Goal: Register for event/course

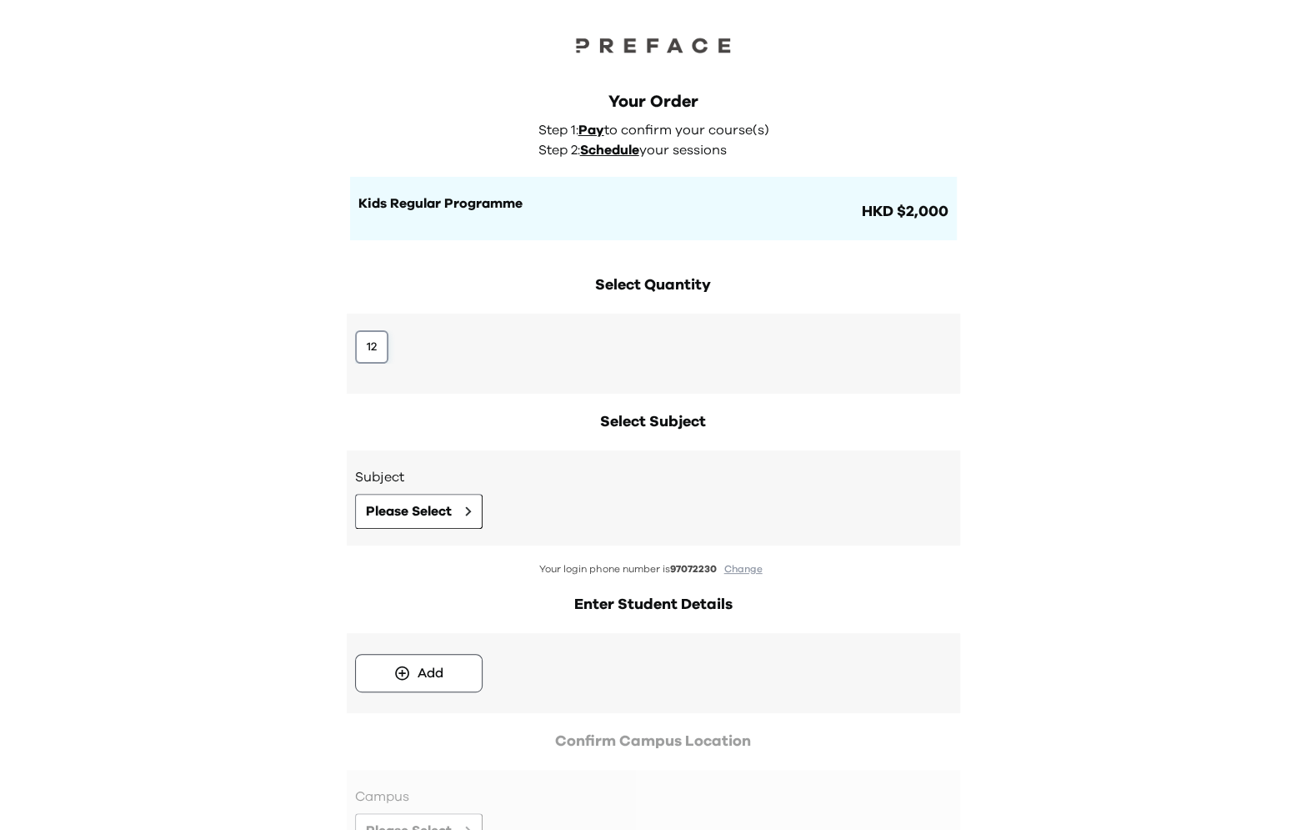
click at [374, 359] on button "12" at bounding box center [371, 346] width 33 height 33
click at [401, 492] on div "Subject Please Select" at bounding box center [653, 498] width 597 height 62
click at [402, 508] on span "Please Select" at bounding box center [409, 511] width 86 height 20
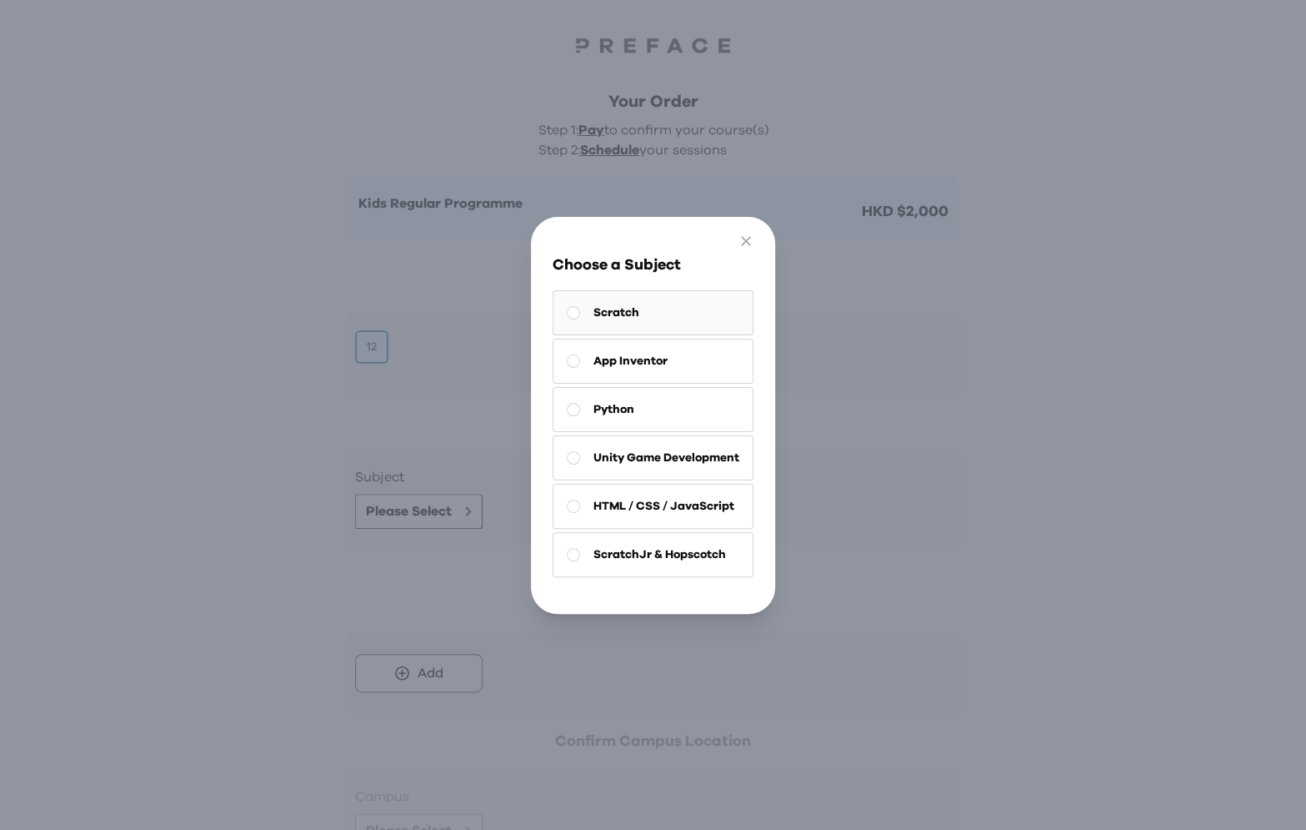
click at [653, 326] on button "Scratch" at bounding box center [653, 312] width 201 height 45
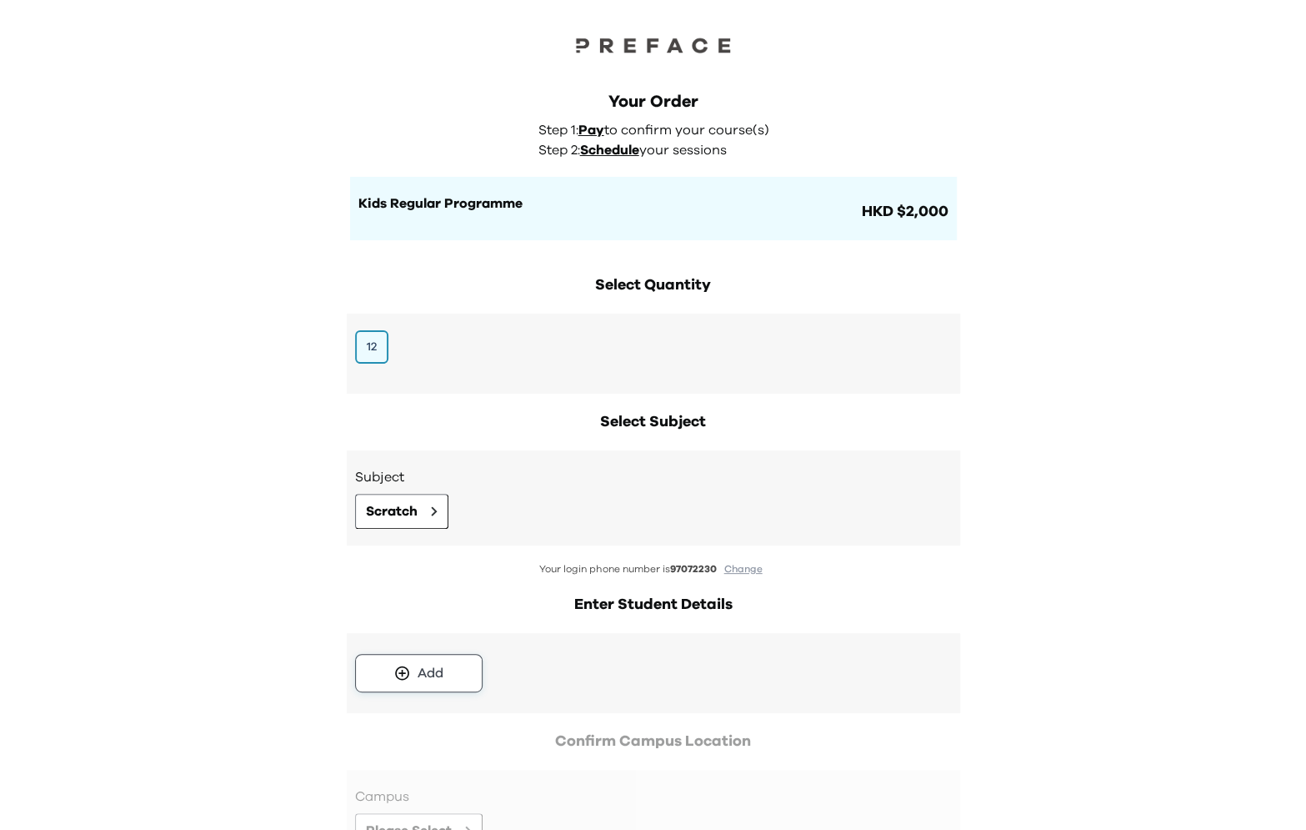
click at [441, 678] on div "Add" at bounding box center [431, 673] width 26 height 20
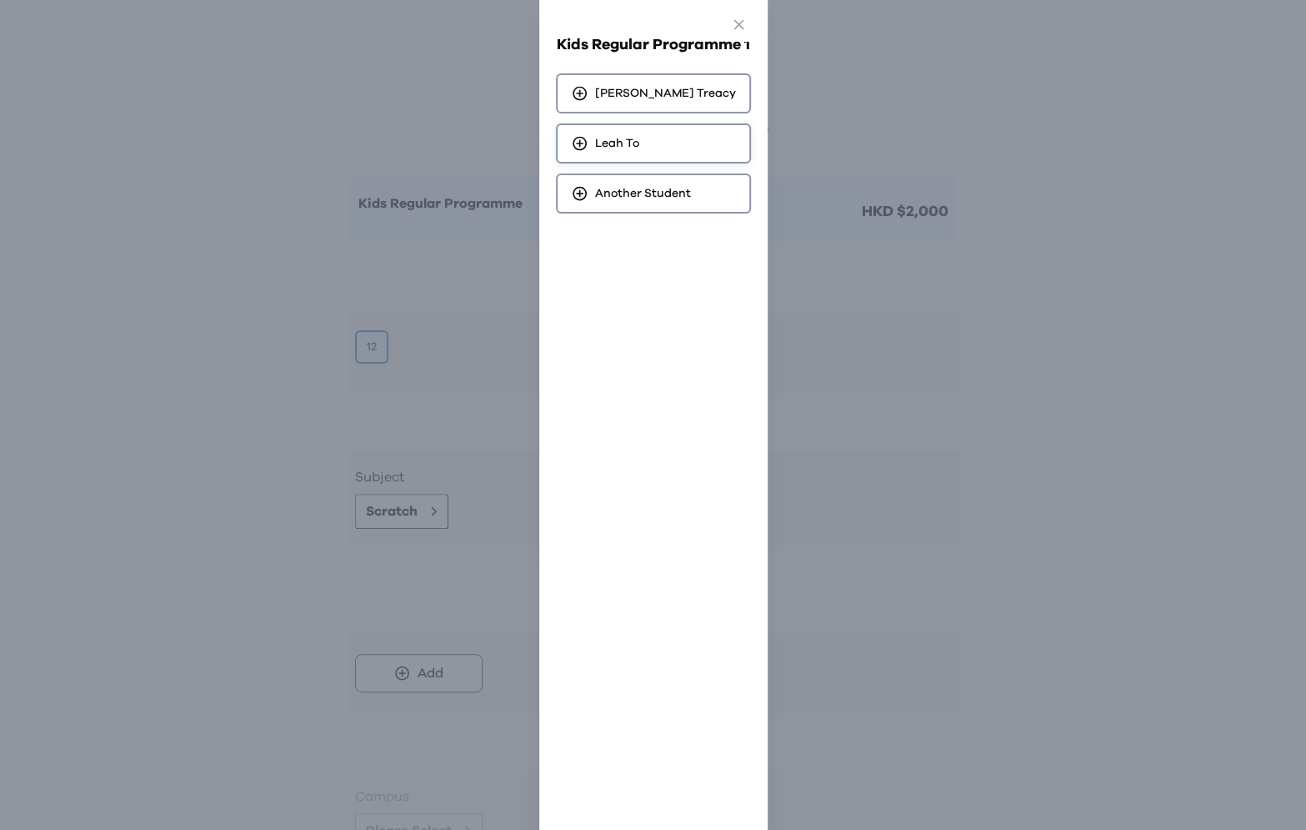
click at [653, 142] on div "Leah To" at bounding box center [653, 143] width 195 height 40
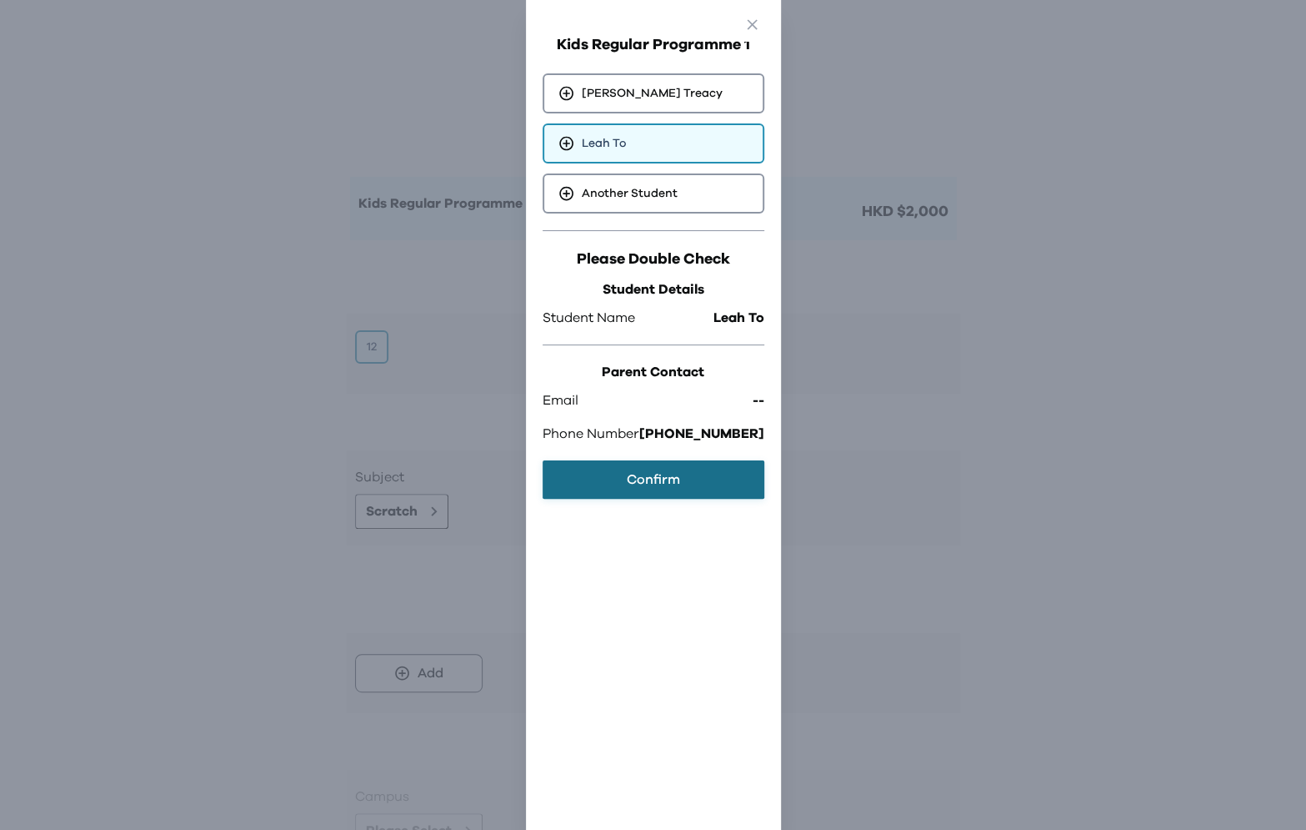
click at [637, 467] on button "Confirm" at bounding box center [654, 479] width 222 height 38
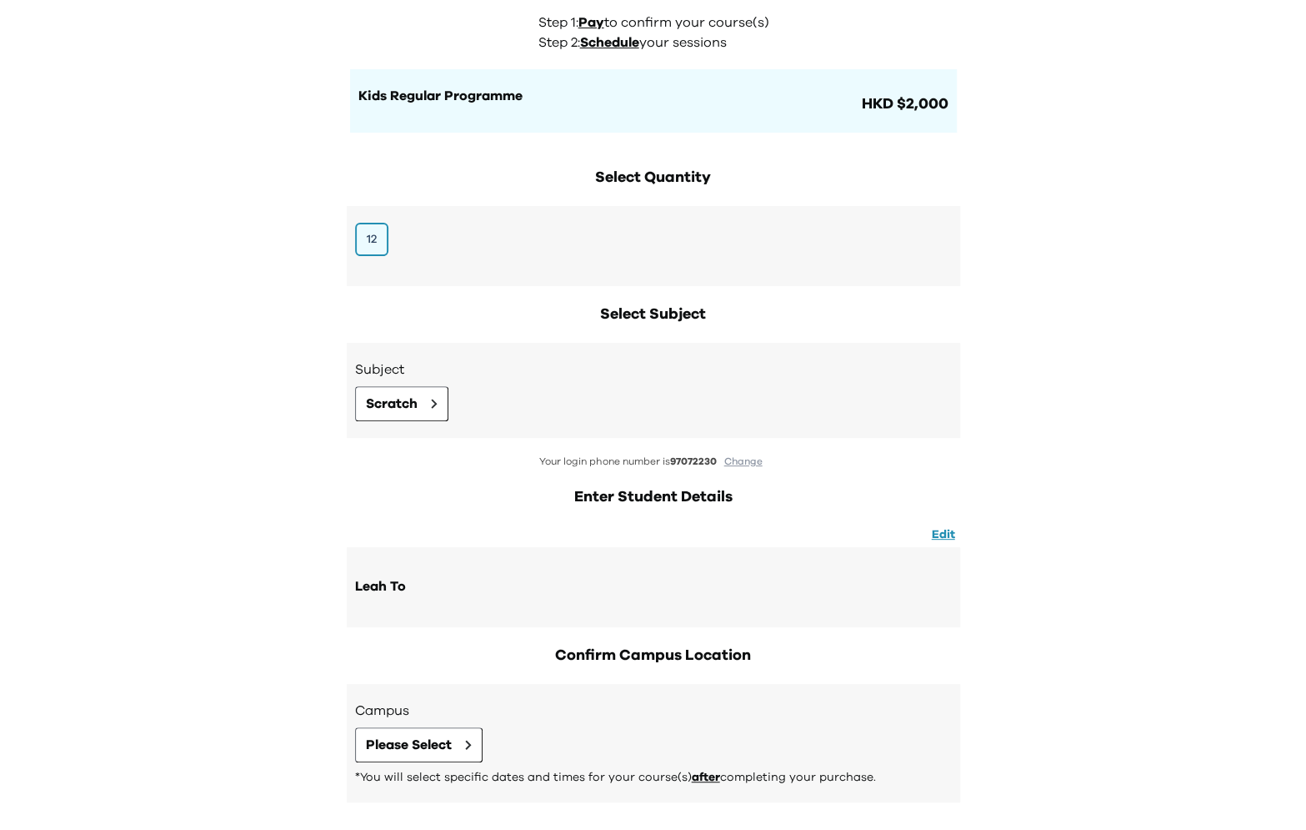
scroll to position [183, 0]
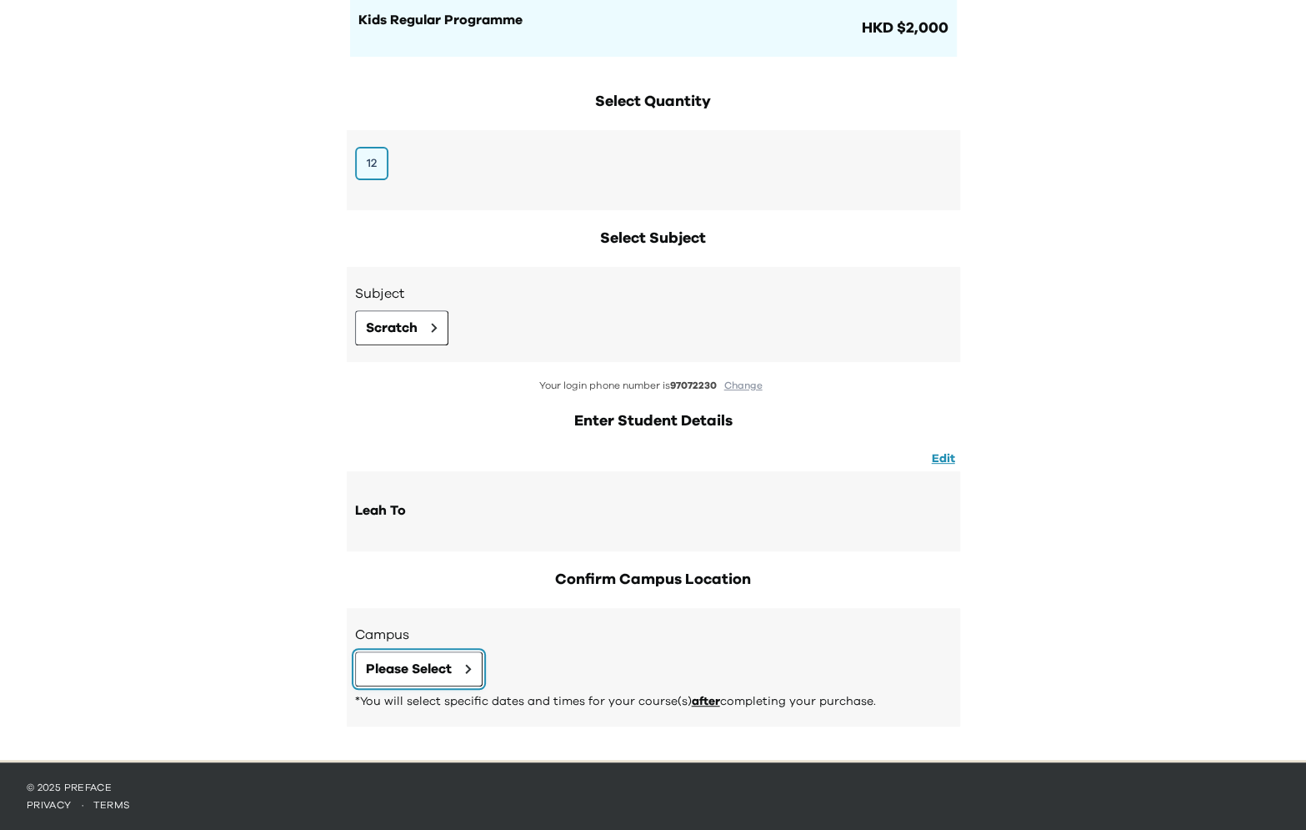
click at [457, 659] on button "Please Select" at bounding box center [419, 668] width 128 height 35
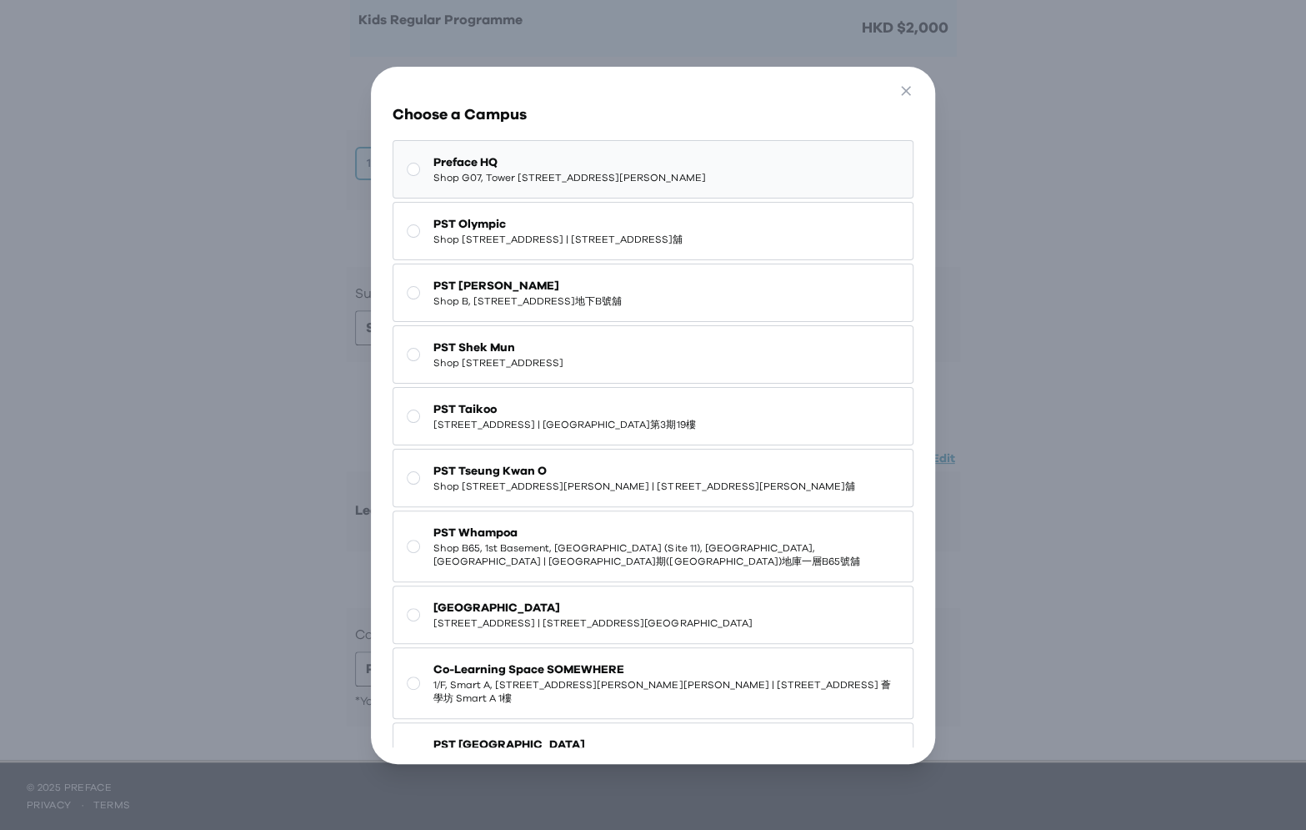
click at [549, 173] on span "Shop G07, Tower 535, 535 Jaffe Road, Causeway Bay | 銅鑼灣謝斐道535號Tower 535 地下G07號舖" at bounding box center [570, 177] width 272 height 13
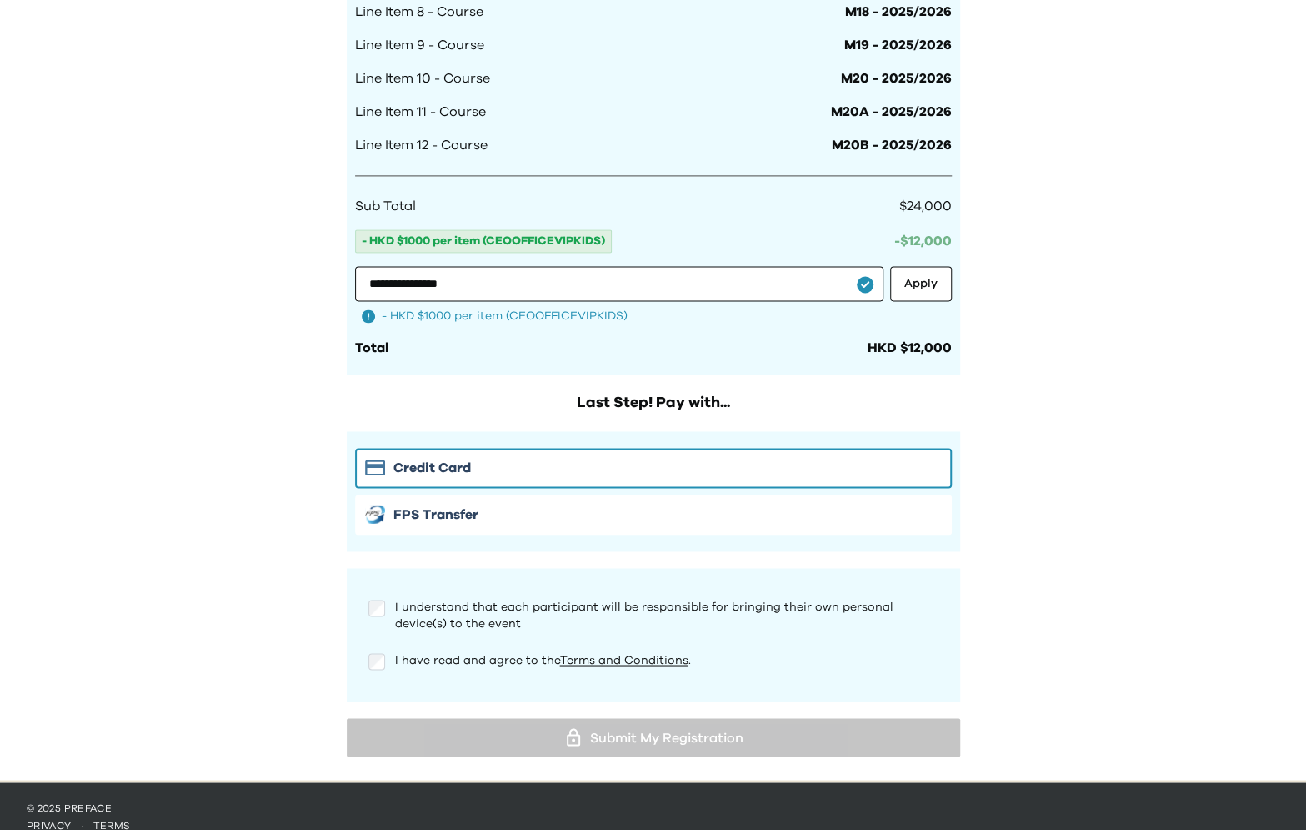
scroll to position [1414, 0]
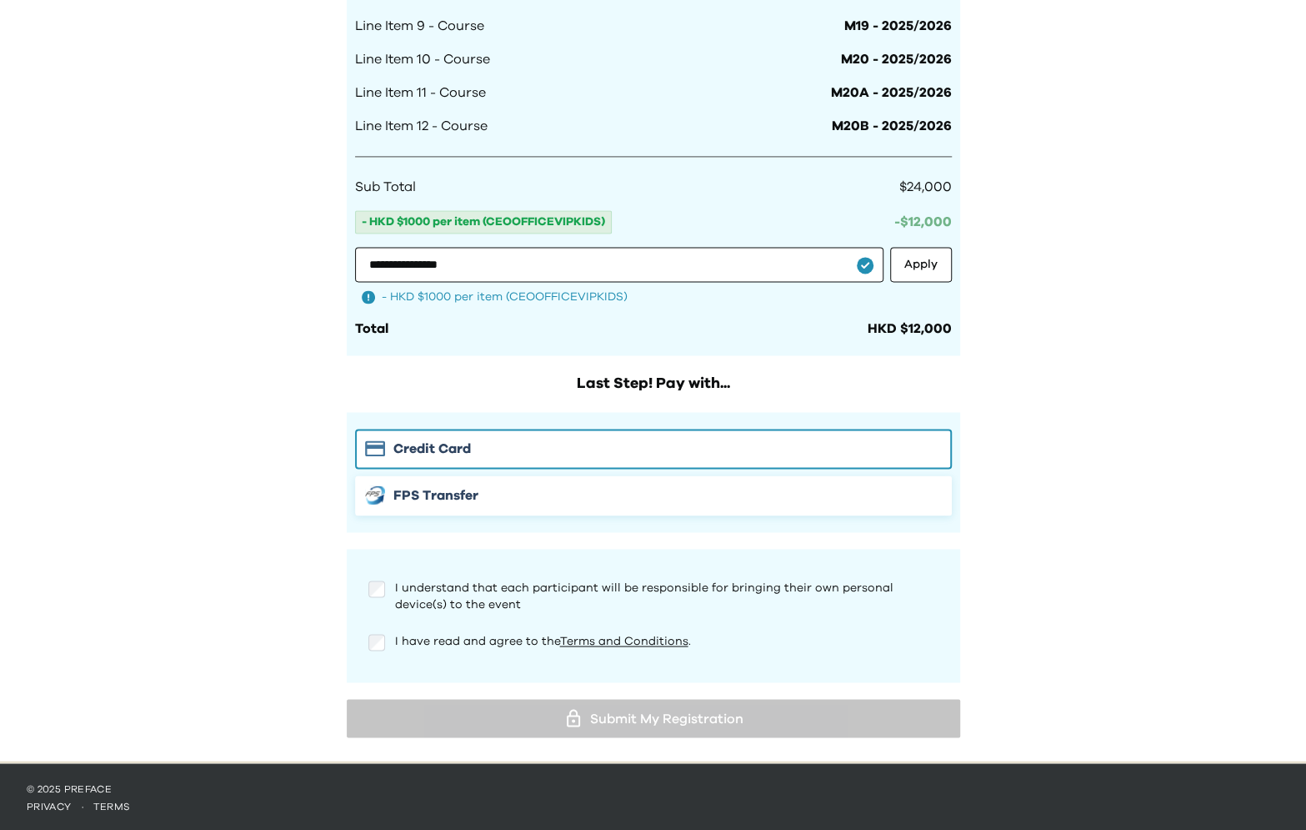
click at [390, 498] on div "FPS Transfer" at bounding box center [653, 495] width 577 height 20
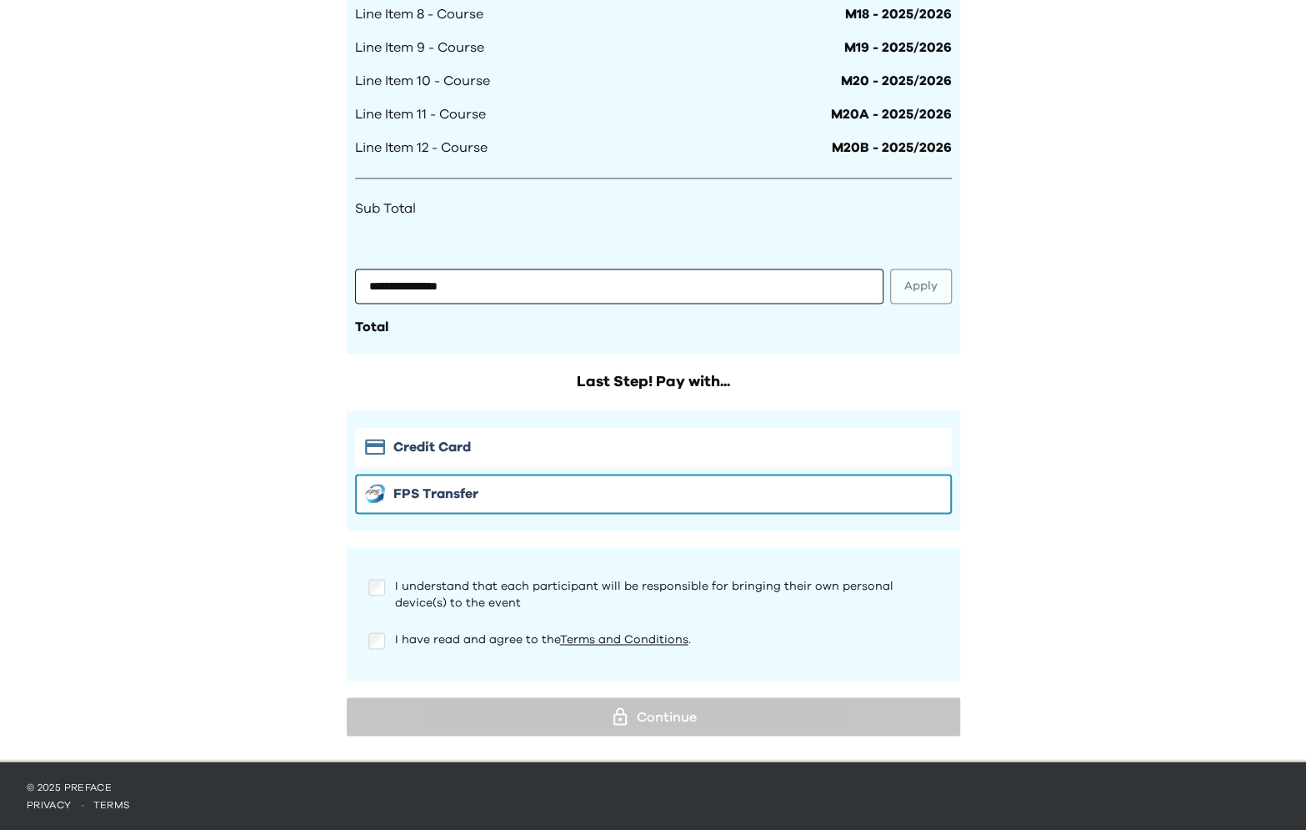
scroll to position [1391, 0]
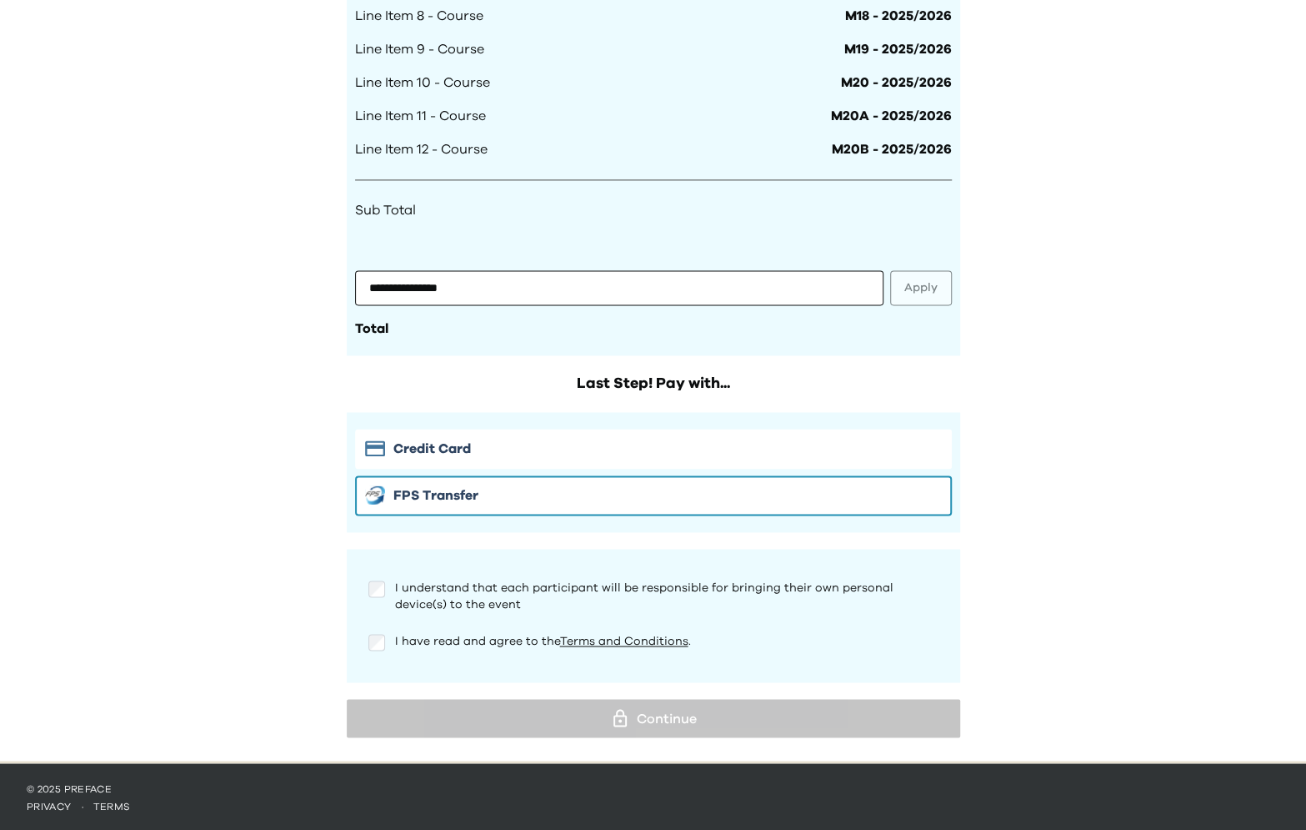
click at [378, 599] on div "I understand that each participant will be responsible for bringing their own p…" at bounding box center [653, 595] width 570 height 33
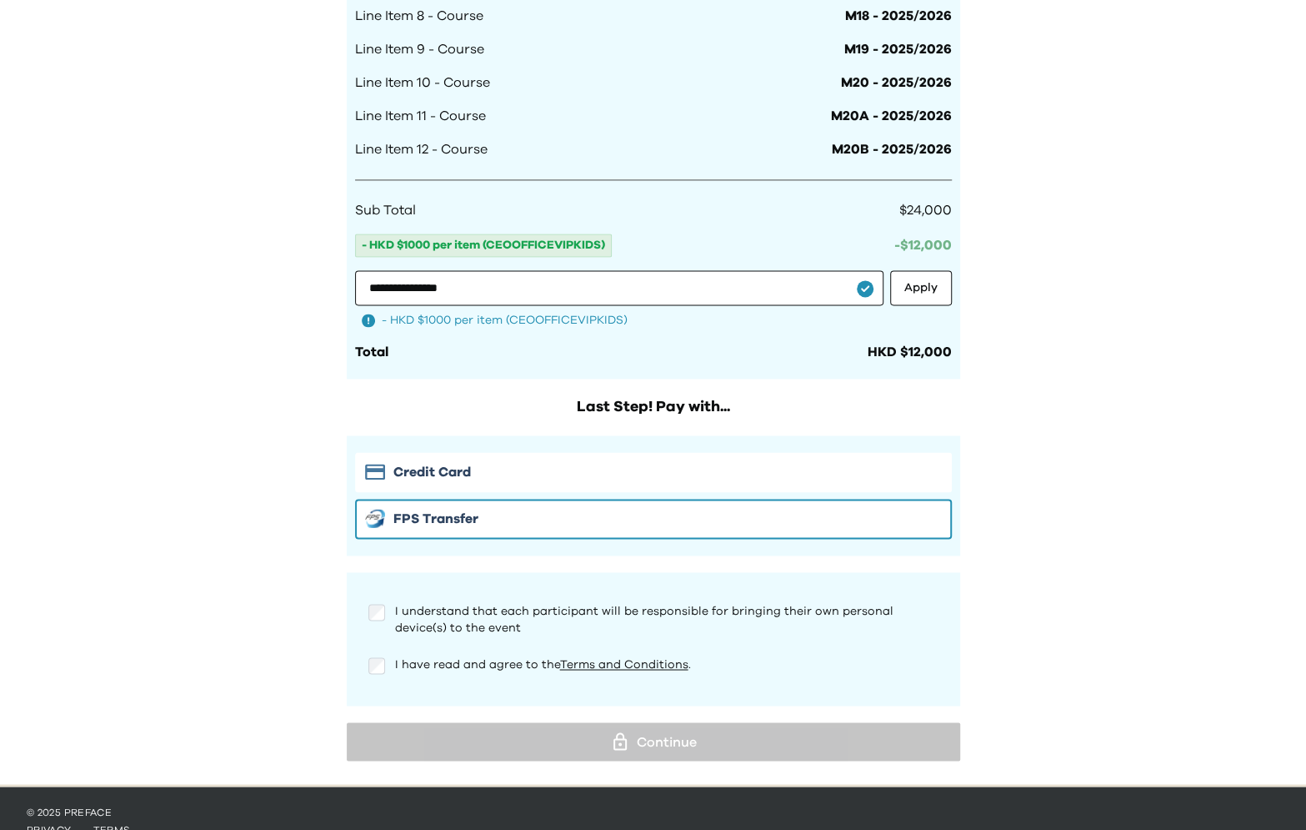
click at [378, 635] on div "I understand that each participant will be responsible for bringing their own p…" at bounding box center [653, 615] width 597 height 53
click at [378, 655] on div at bounding box center [376, 665] width 17 height 20
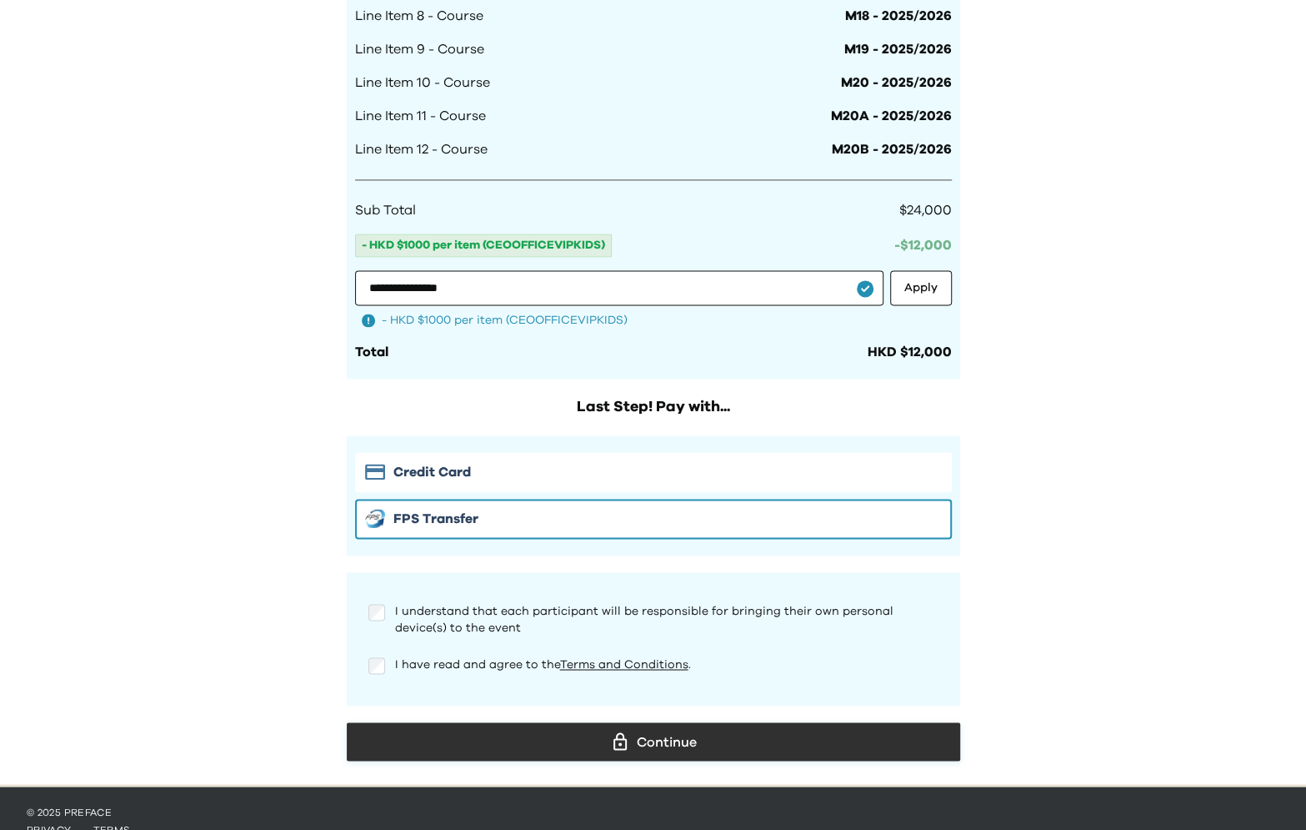
click at [470, 722] on button "Continue" at bounding box center [654, 741] width 614 height 38
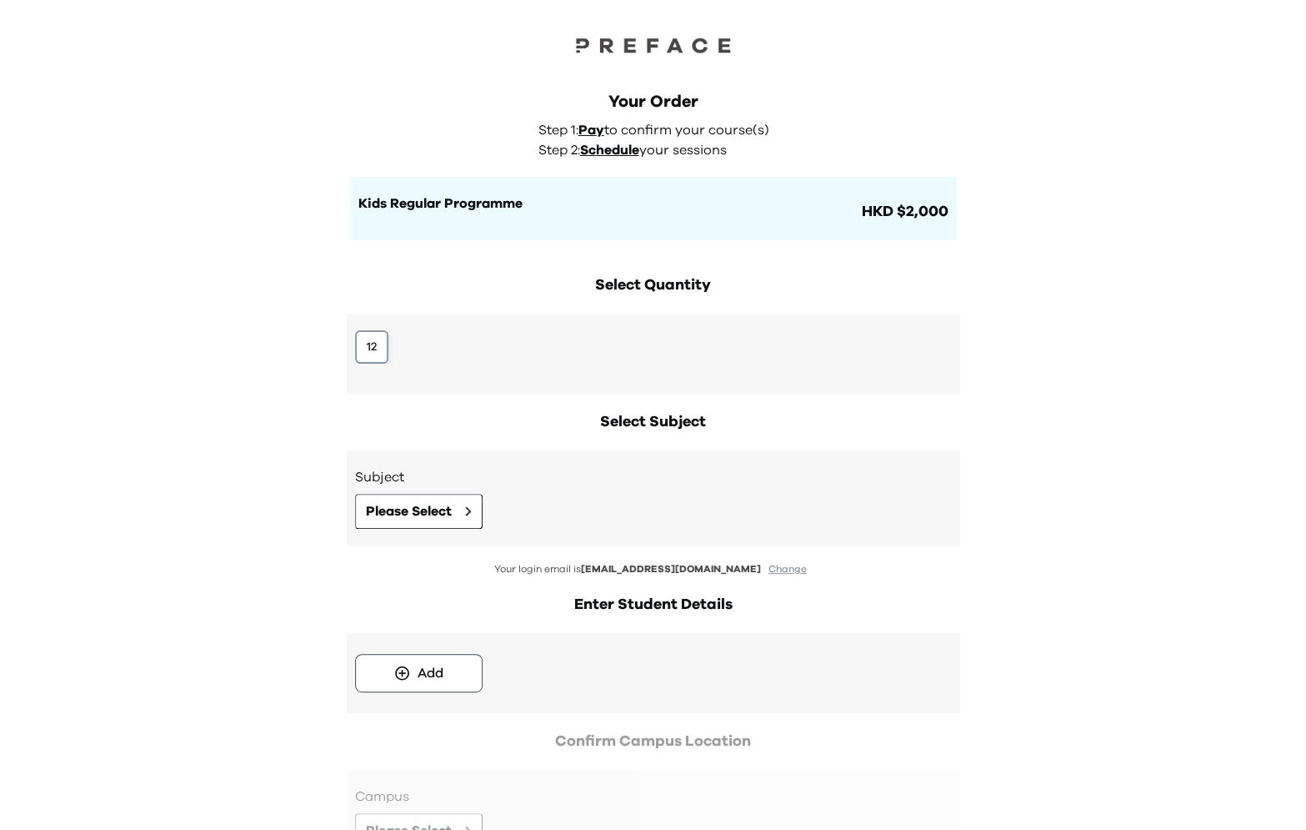
click at [369, 356] on button "12" at bounding box center [371, 346] width 33 height 33
click at [387, 511] on span "Please Select" at bounding box center [409, 511] width 86 height 20
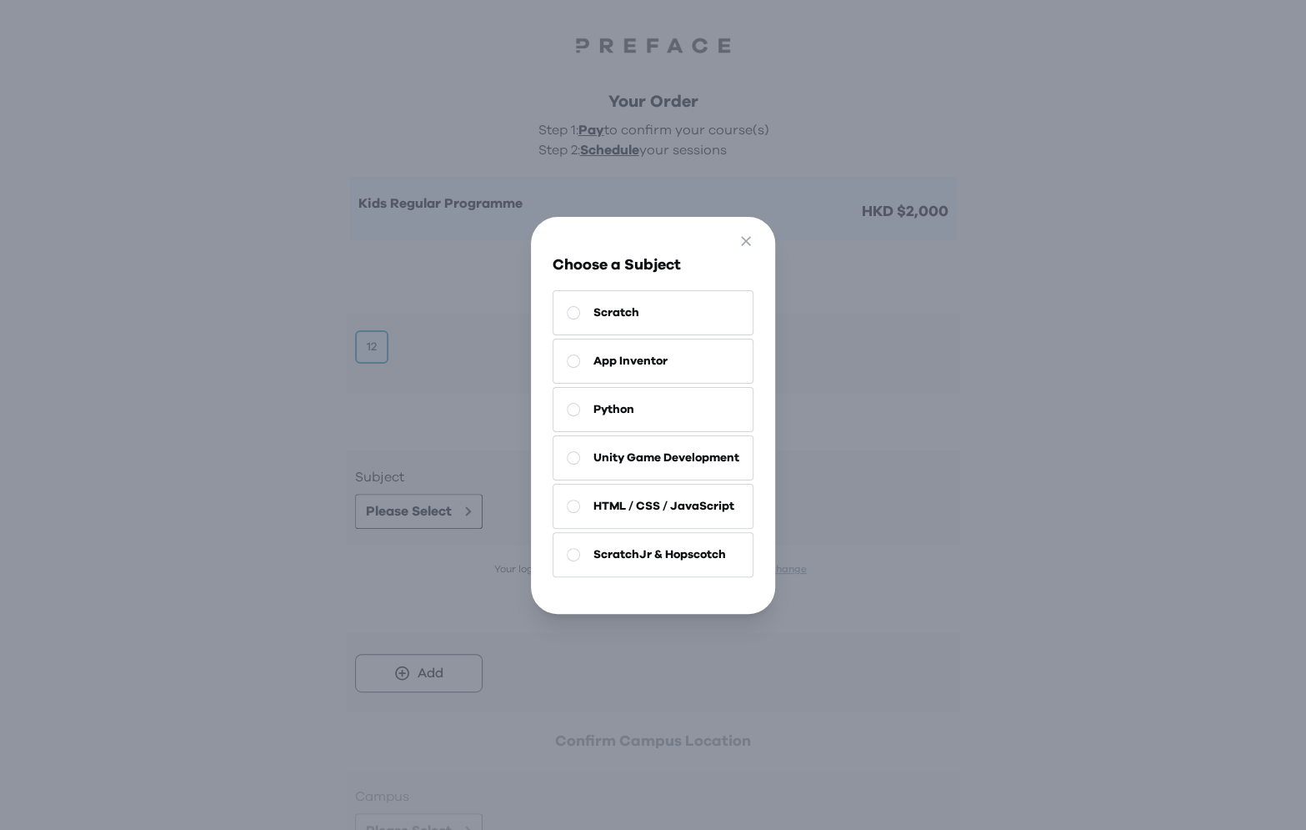
drag, startPoint x: 609, startPoint y: 310, endPoint x: 428, endPoint y: 299, distance: 181.2
click at [428, 299] on div "Go Back Close Choose a Subject Scratch App Inventor Python Unity Game Developme…" at bounding box center [653, 415] width 1306 height 830
click at [665, 406] on button "Python" at bounding box center [653, 409] width 201 height 45
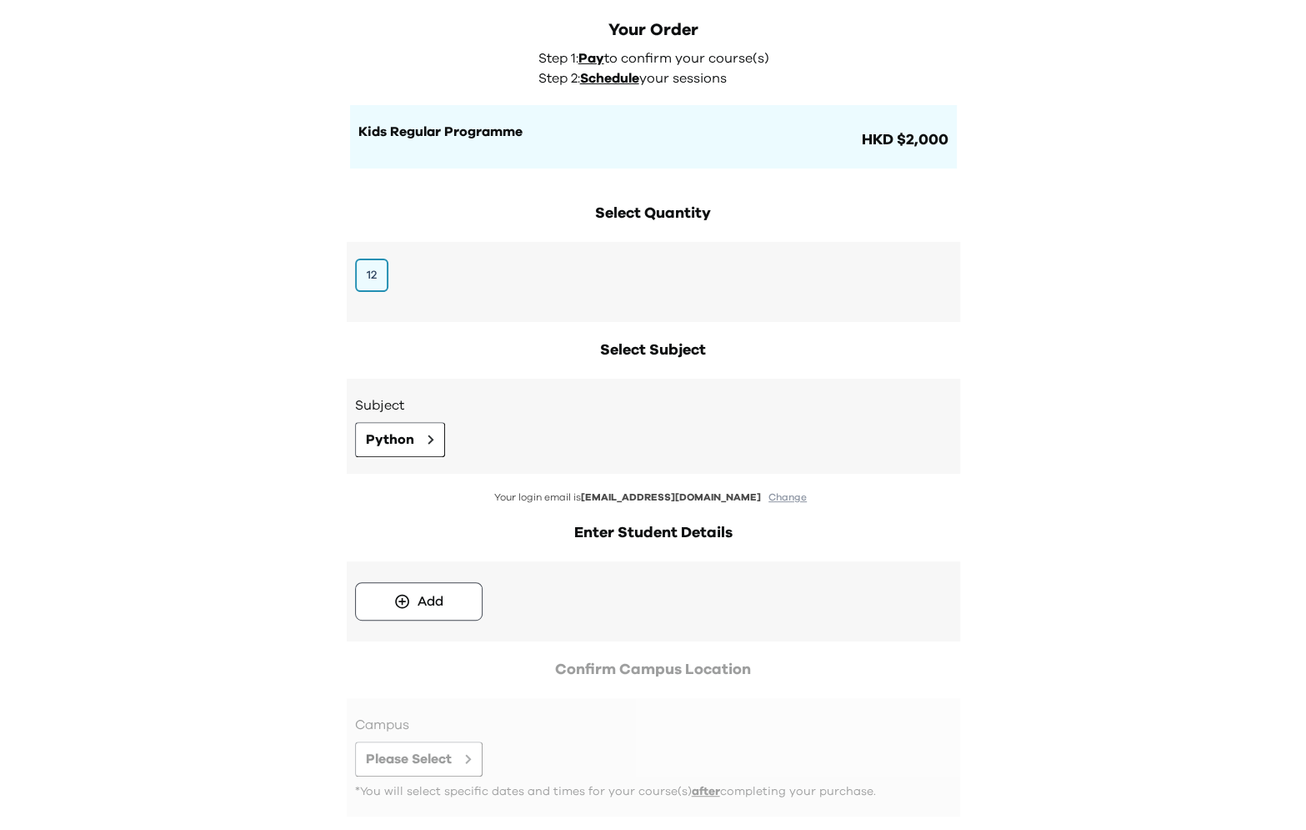
scroll to position [162, 0]
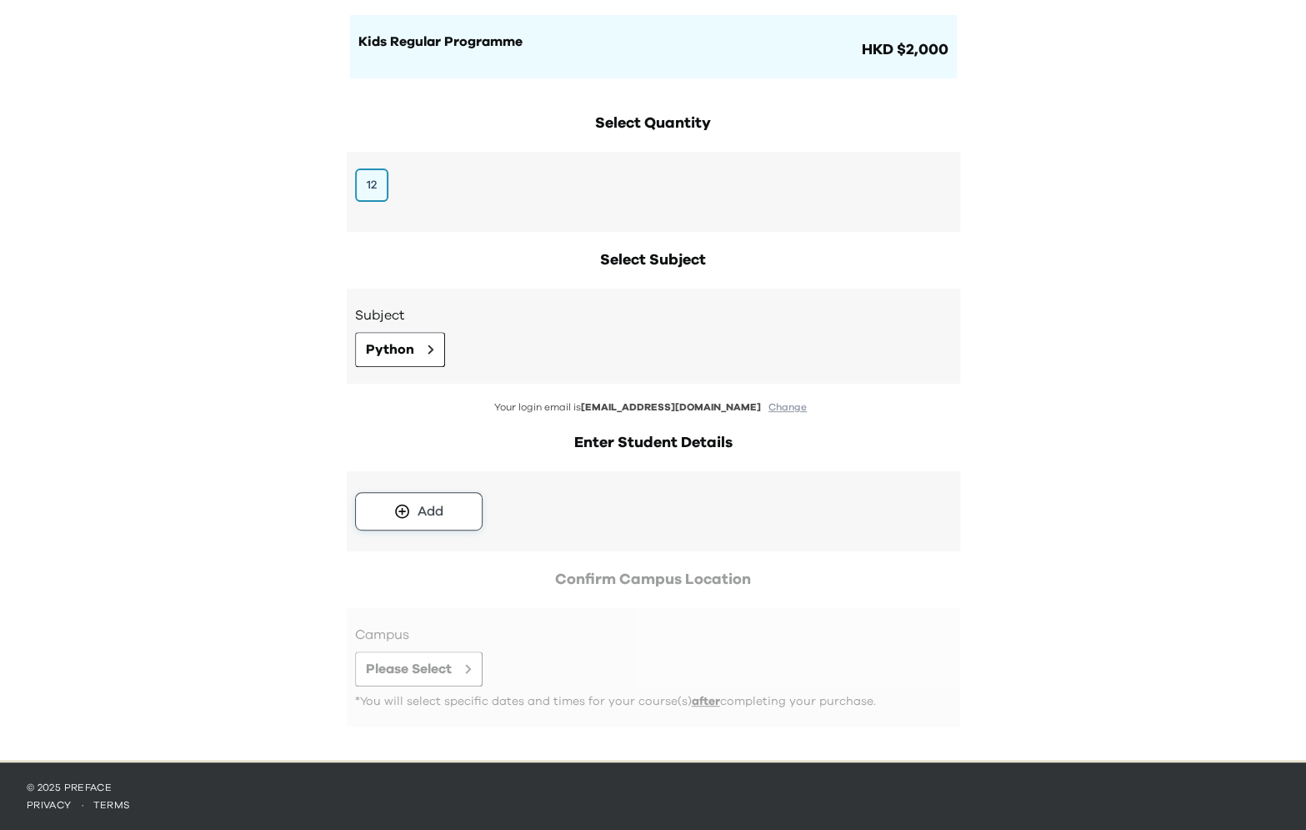
click at [431, 503] on div "Add" at bounding box center [431, 511] width 26 height 20
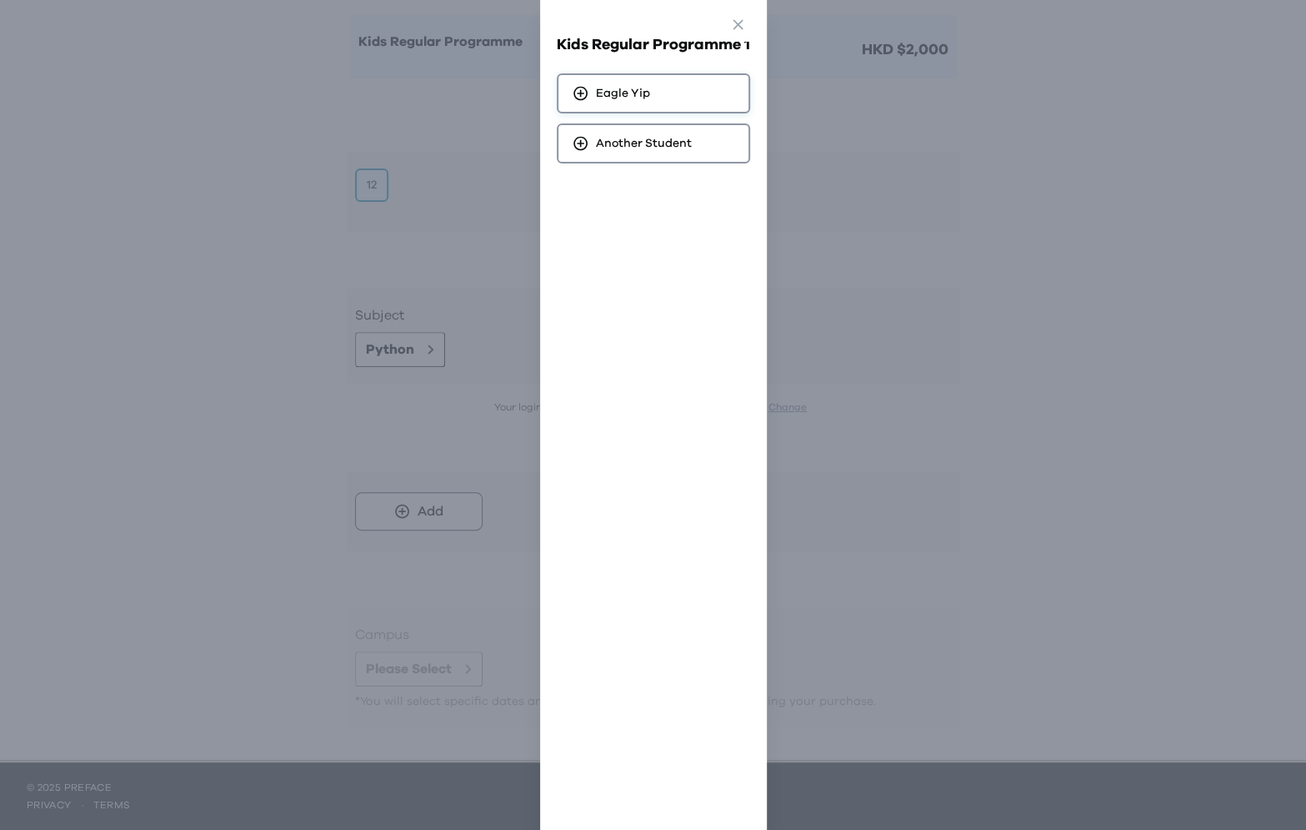
click at [639, 88] on span "Eagle Yip" at bounding box center [623, 93] width 54 height 17
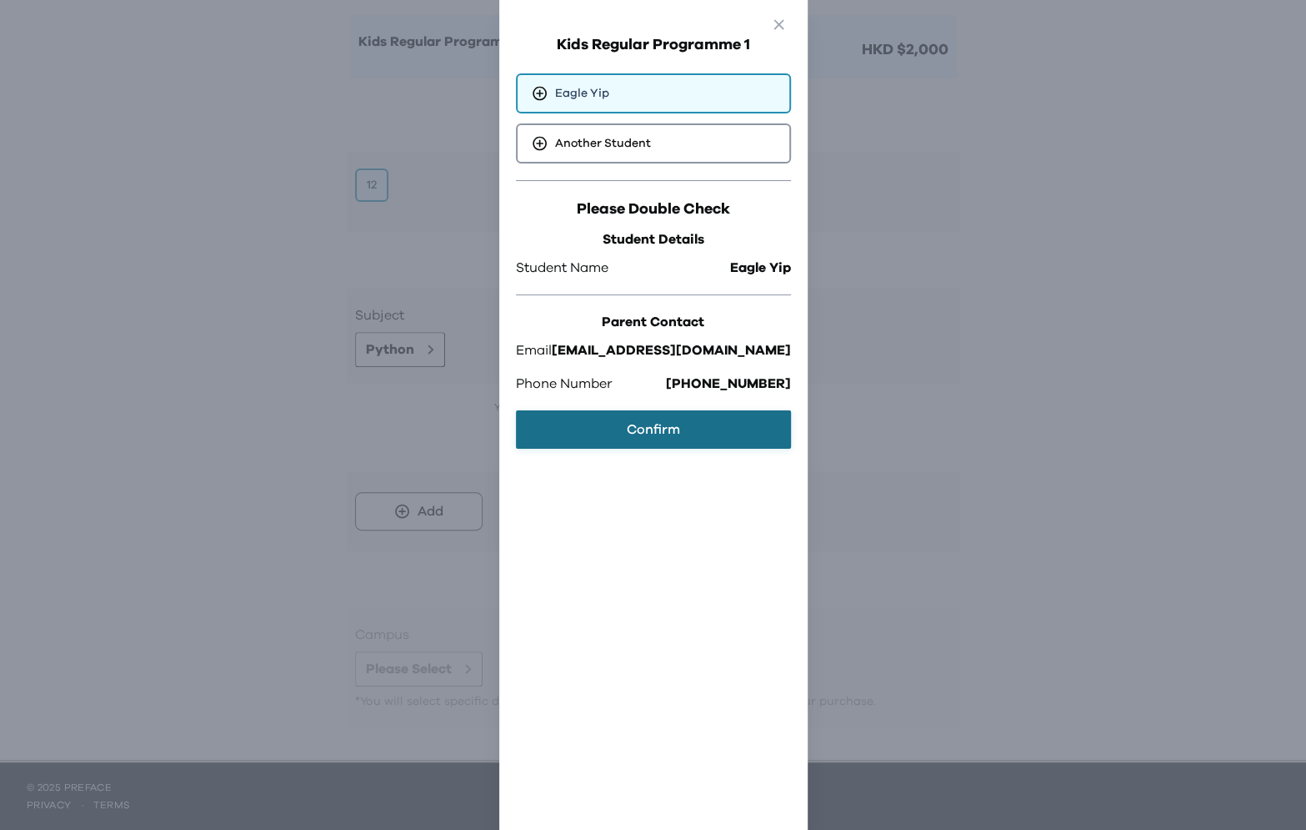
click at [588, 427] on button "Confirm" at bounding box center [653, 429] width 275 height 38
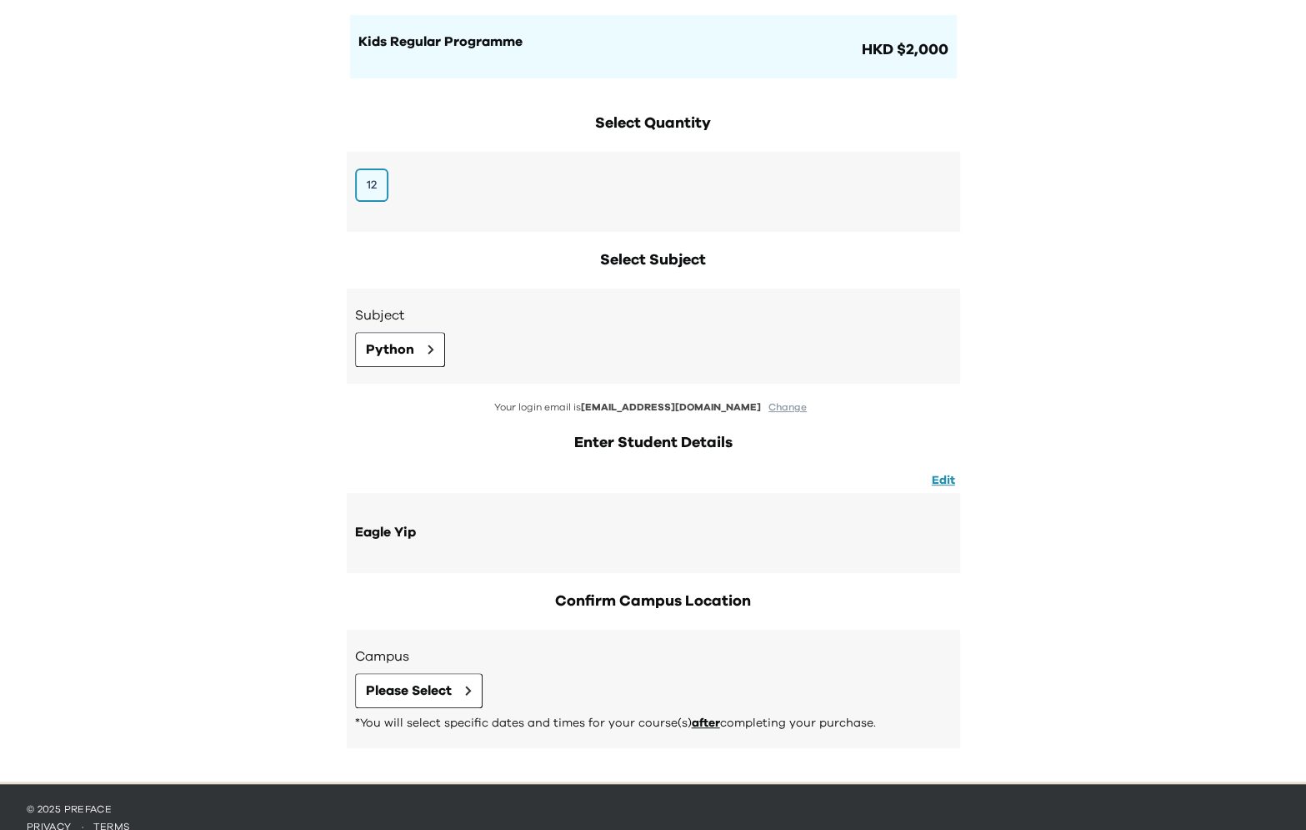
scroll to position [183, 0]
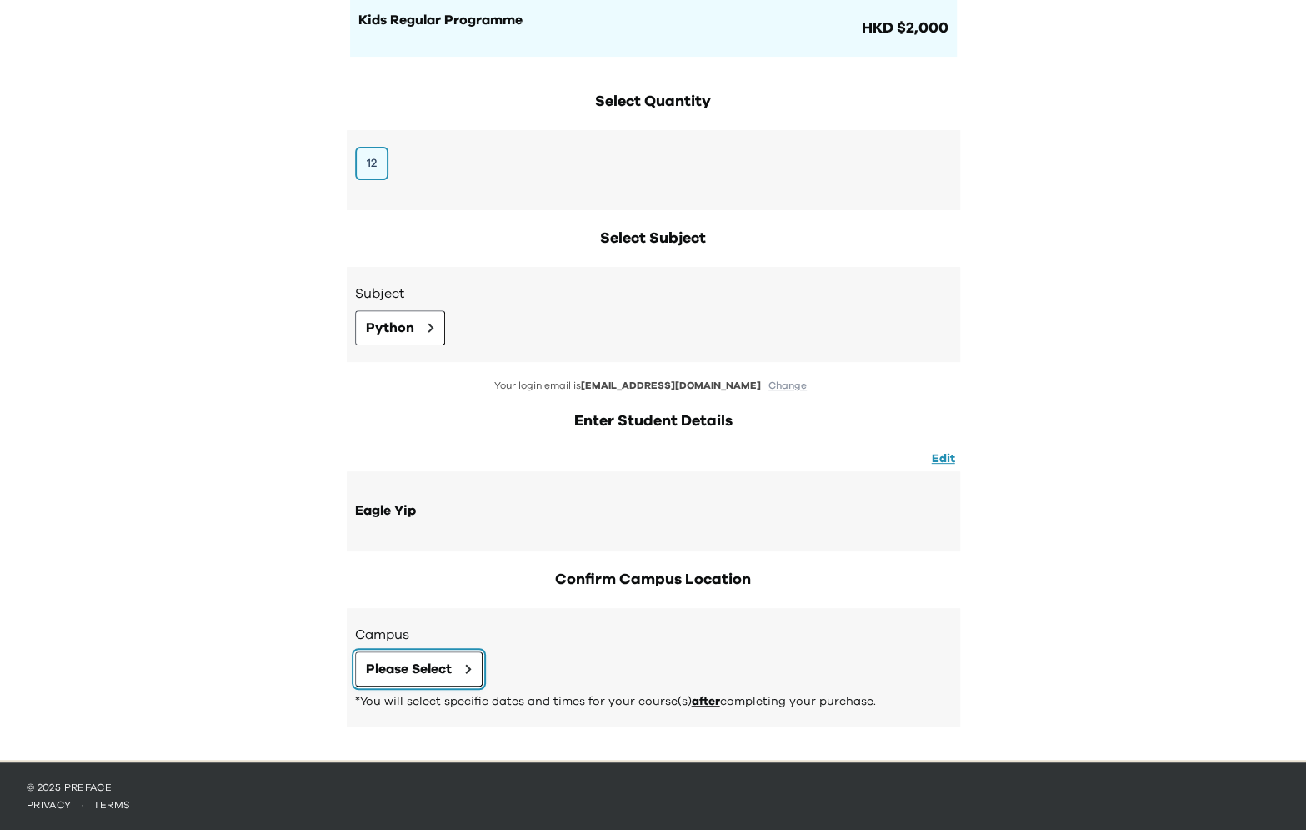
click at [421, 656] on button "Please Select" at bounding box center [419, 668] width 128 height 35
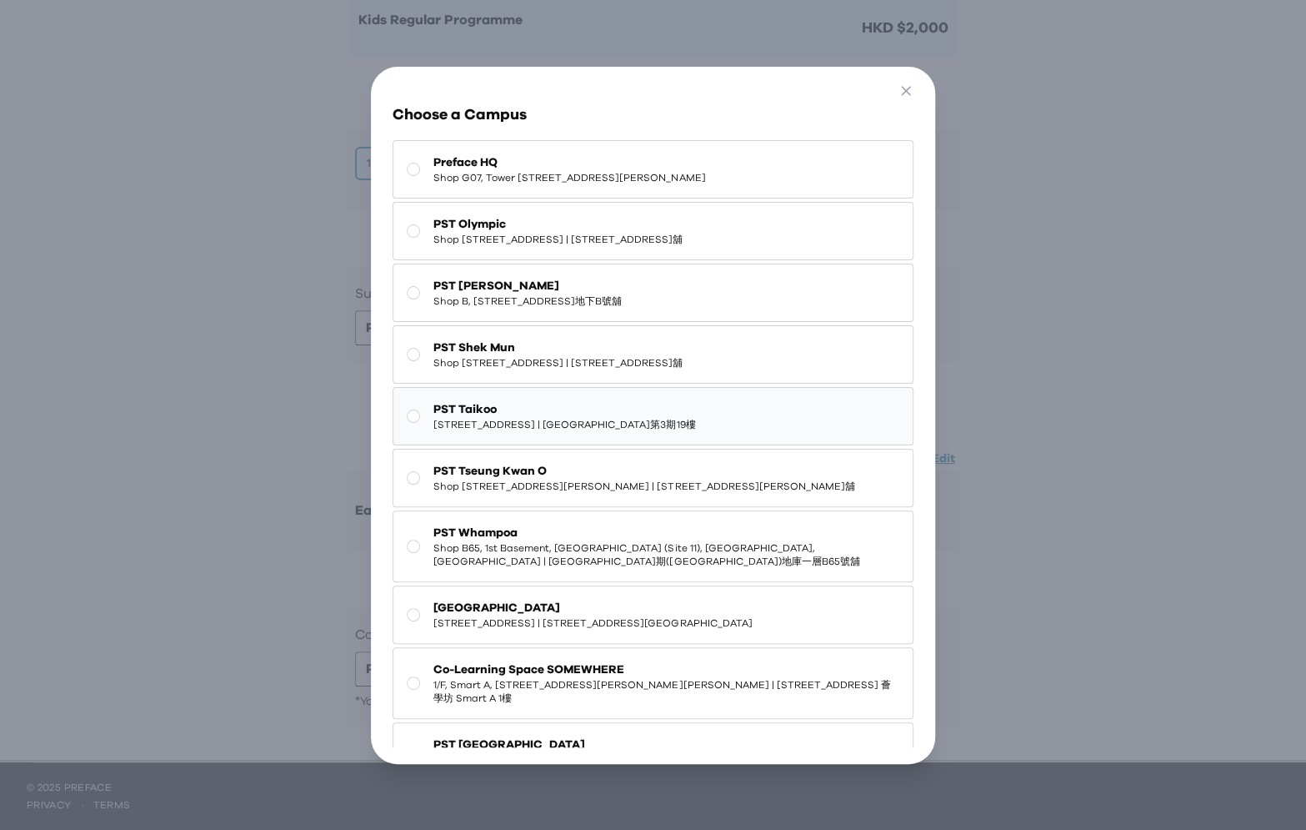
click at [593, 418] on span "PST Taikoo" at bounding box center [565, 409] width 262 height 17
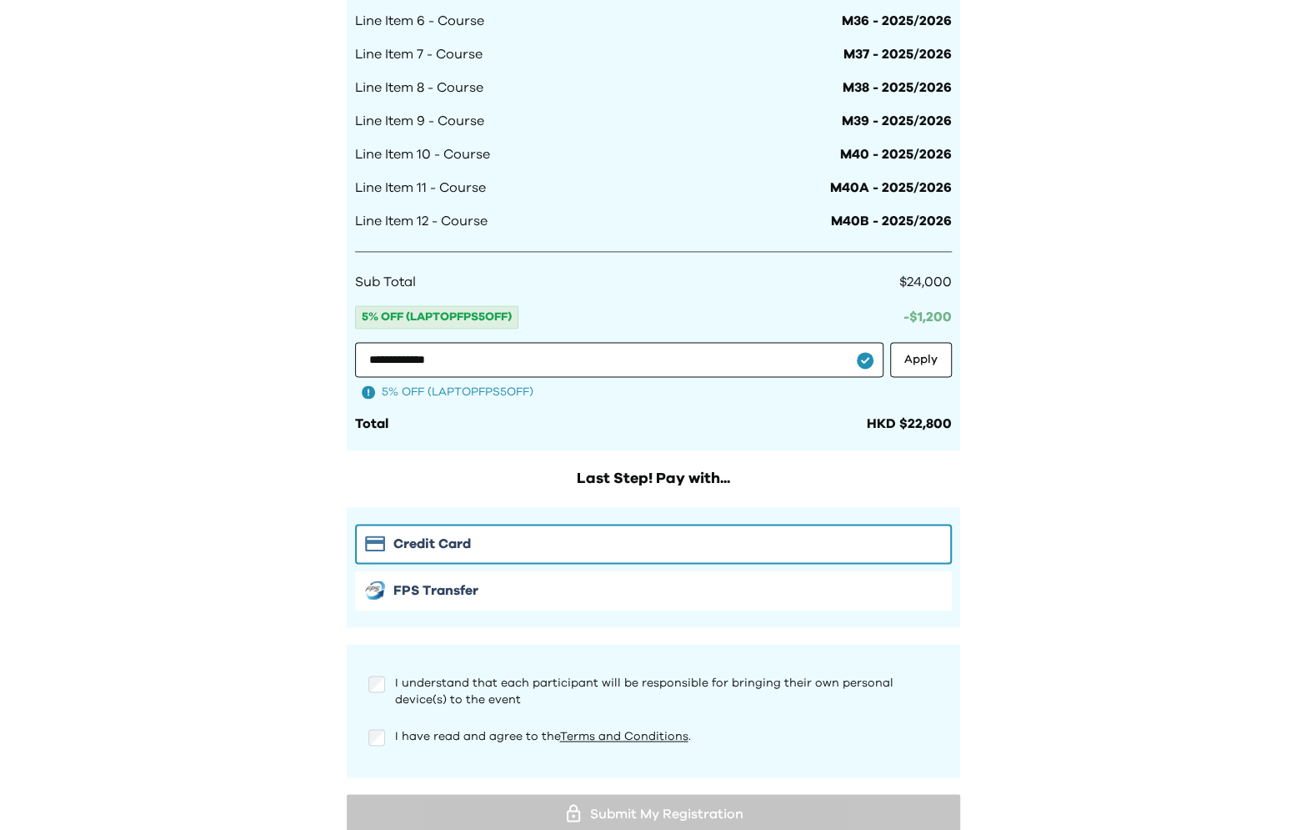
scroll to position [1414, 0]
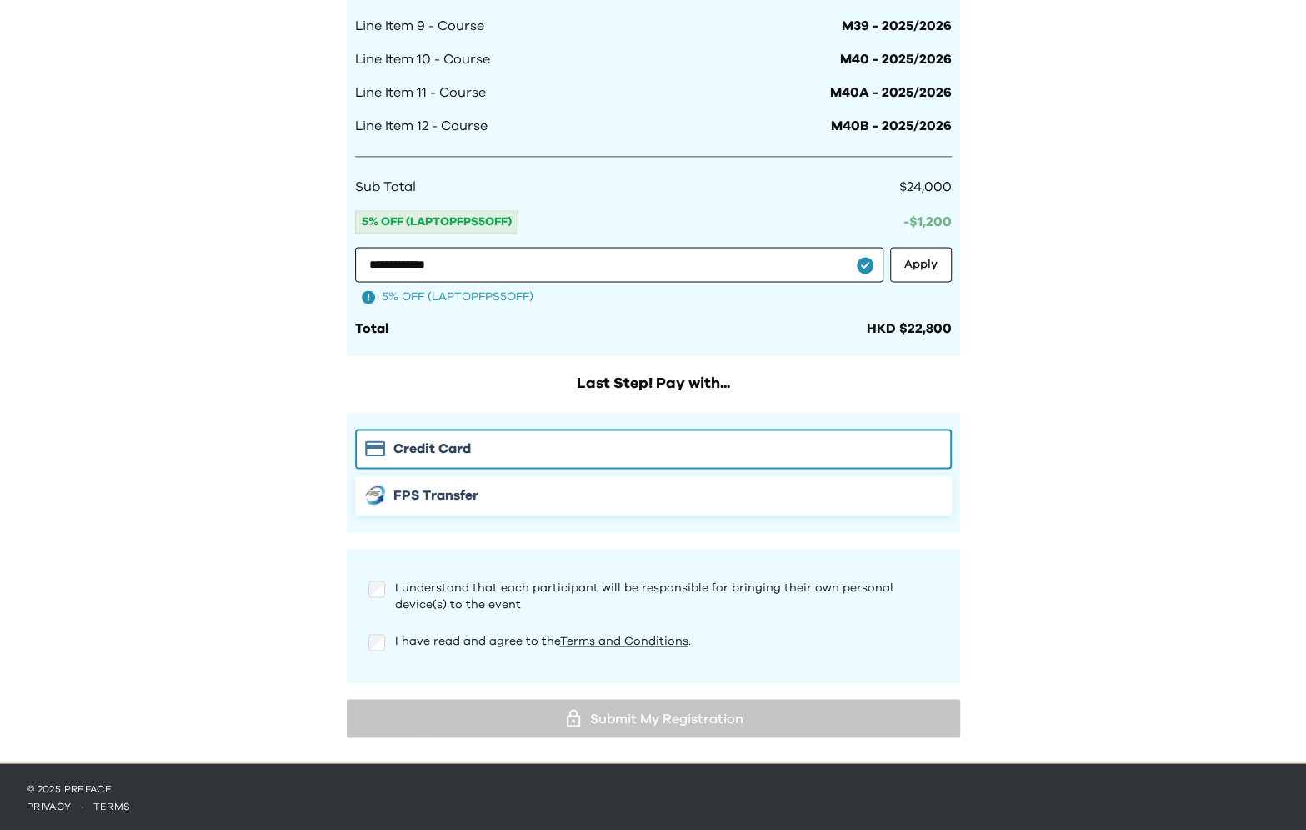
click at [433, 509] on button "FPS Transfer" at bounding box center [653, 495] width 597 height 40
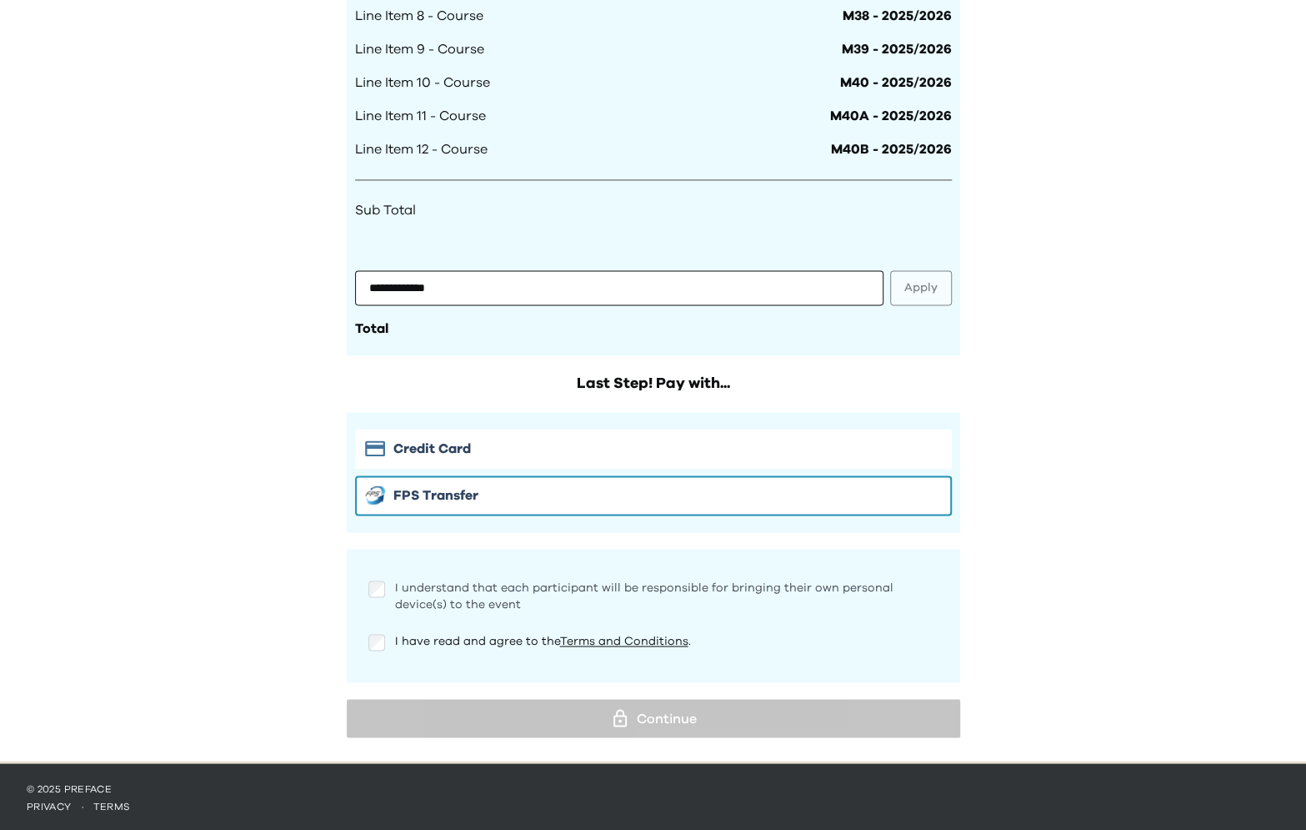
click at [395, 584] on span "I understand that each participant will be responsible for bringing their own p…" at bounding box center [644, 595] width 499 height 28
click at [395, 652] on div "I understand that each participant will be responsible for bringing their own p…" at bounding box center [653, 615] width 597 height 100
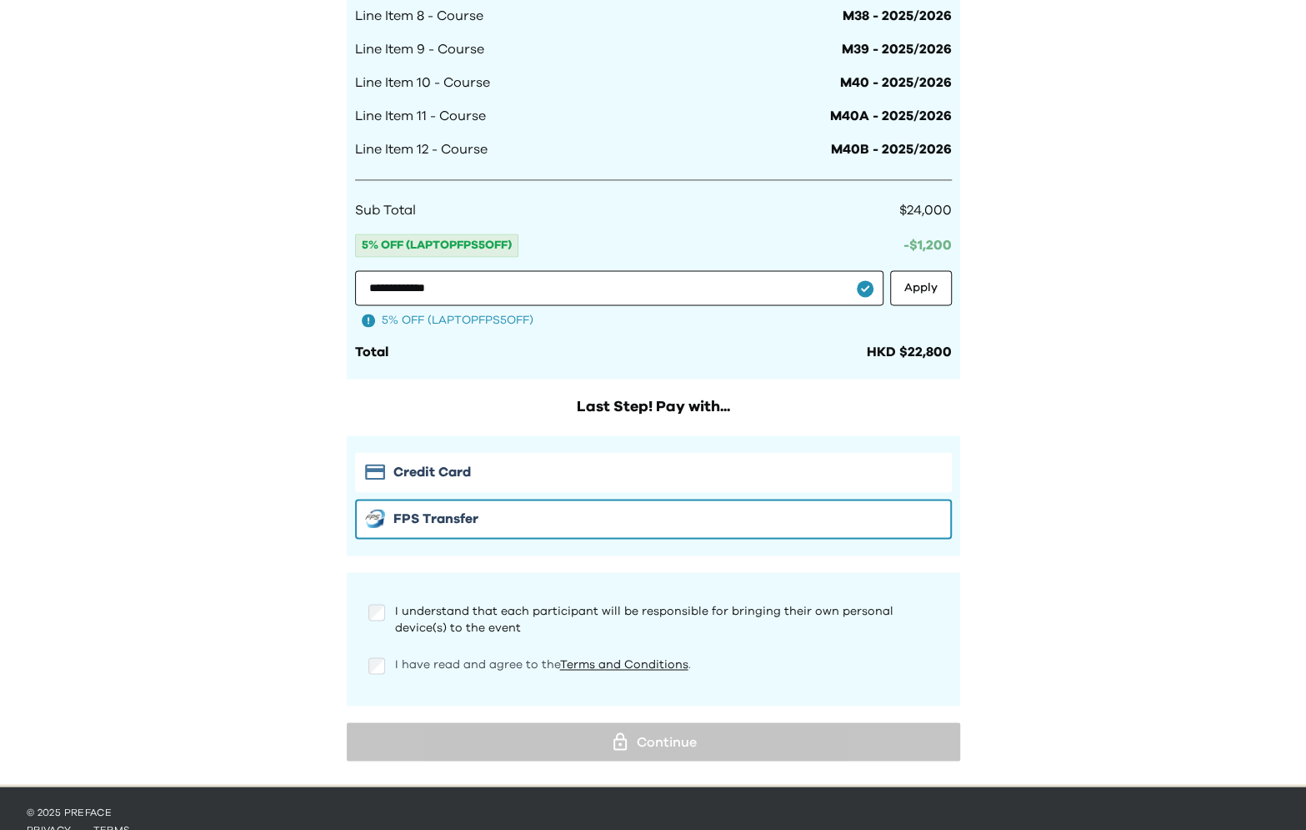
click at [423, 658] on span "I have read and agree to the Terms and Conditions ." at bounding box center [543, 664] width 296 height 12
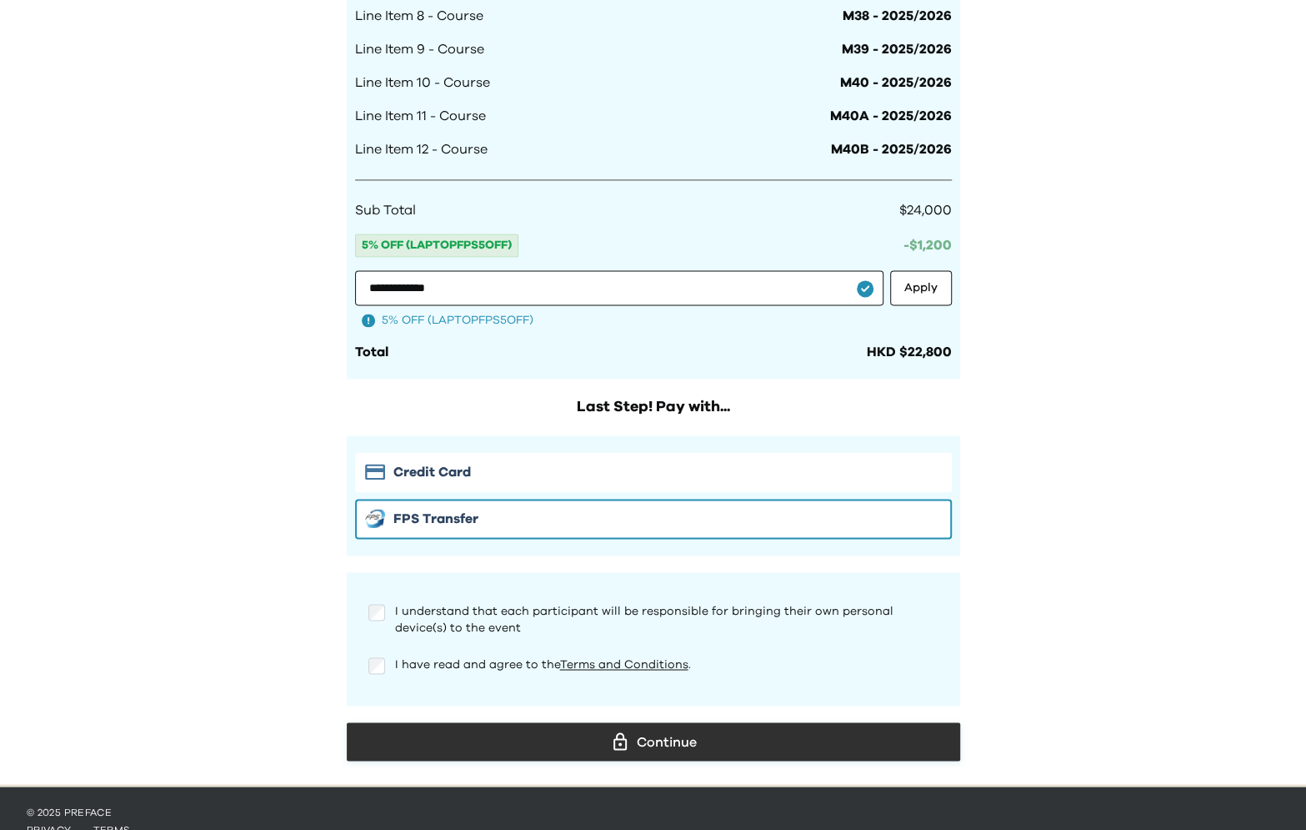
click at [507, 722] on button "Continue" at bounding box center [654, 741] width 614 height 38
